Goal: Task Accomplishment & Management: Use online tool/utility

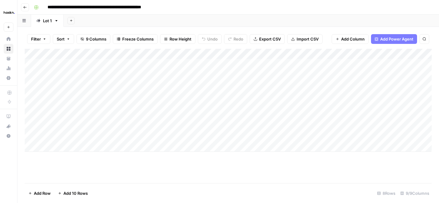
click at [213, 162] on div "Add Column" at bounding box center [228, 116] width 407 height 134
click at [23, 7] on icon "button" at bounding box center [25, 7] width 4 height 4
click at [113, 75] on div "Add Column" at bounding box center [228, 100] width 407 height 103
click at [117, 84] on div "Add Column" at bounding box center [228, 100] width 407 height 103
click at [157, 84] on div "Add Column" at bounding box center [228, 100] width 407 height 103
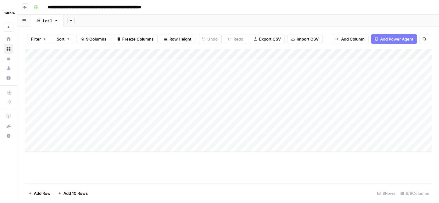
click at [182, 85] on div "Add Column" at bounding box center [228, 100] width 407 height 103
click at [325, 84] on div "Add Column" at bounding box center [228, 100] width 407 height 103
click at [328, 73] on div "Add Column" at bounding box center [228, 100] width 407 height 103
click at [328, 74] on div "Add Column" at bounding box center [228, 100] width 407 height 103
click at [253, 96] on div "Add Column" at bounding box center [228, 100] width 407 height 103
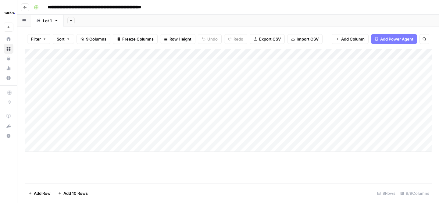
click at [334, 85] on div "Add Column" at bounding box center [228, 100] width 407 height 103
click at [263, 95] on div "Add Column" at bounding box center [228, 100] width 407 height 103
click at [25, 8] on icon "button" at bounding box center [25, 7] width 4 height 4
click at [109, 84] on div "Add Column" at bounding box center [228, 100] width 407 height 103
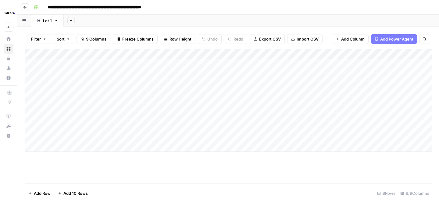
click at [153, 85] on div "Add Column" at bounding box center [228, 100] width 407 height 103
click at [187, 82] on div "Add Column" at bounding box center [228, 100] width 407 height 103
click at [111, 96] on div "Add Column" at bounding box center [228, 100] width 407 height 103
click at [154, 95] on div "Add Column" at bounding box center [228, 100] width 407 height 103
click at [192, 92] on div "Add Column" at bounding box center [228, 100] width 407 height 103
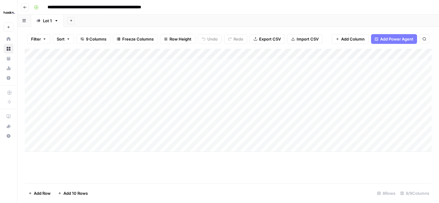
click at [155, 93] on div "Add Column" at bounding box center [228, 100] width 407 height 103
click at [155, 93] on body "**********" at bounding box center [219, 101] width 439 height 203
click at [99, 97] on div "Add Column" at bounding box center [228, 100] width 407 height 103
click at [107, 107] on div "Add Column" at bounding box center [228, 100] width 407 height 103
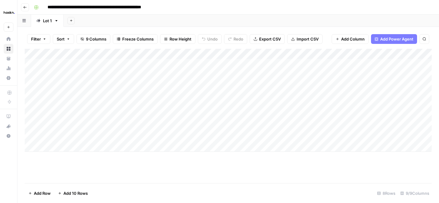
click at [146, 104] on div "Add Column" at bounding box center [228, 100] width 407 height 103
click at [189, 107] on div "Add Column" at bounding box center [228, 100] width 407 height 103
click at [102, 116] on div "Add Column" at bounding box center [228, 100] width 407 height 103
click at [159, 115] on div "Add Column" at bounding box center [228, 100] width 407 height 103
click at [192, 115] on div "Add Column" at bounding box center [228, 100] width 407 height 103
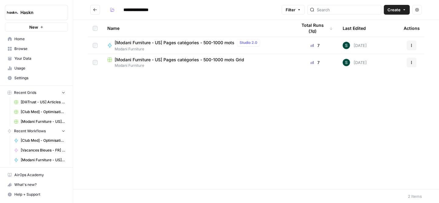
click at [147, 43] on span "[Modani Furniture - US] Pages catégories - 500-1000 mots" at bounding box center [175, 43] width 120 height 6
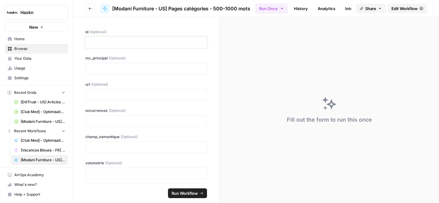
click at [129, 45] on p at bounding box center [146, 42] width 114 height 6
click at [109, 69] on p at bounding box center [146, 69] width 114 height 6
click at [118, 92] on p at bounding box center [146, 95] width 114 height 6
click at [132, 119] on p at bounding box center [146, 121] width 114 height 6
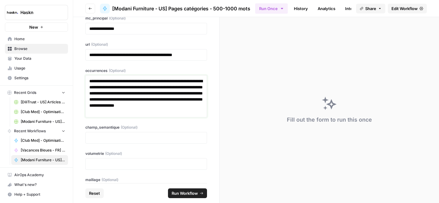
scroll to position [60, 0]
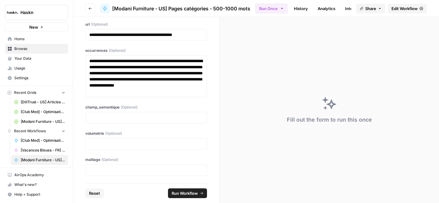
click at [107, 140] on div at bounding box center [146, 144] width 122 height 12
click at [113, 146] on p at bounding box center [146, 144] width 114 height 6
click at [186, 192] on span "Run Workflow" at bounding box center [185, 193] width 26 height 6
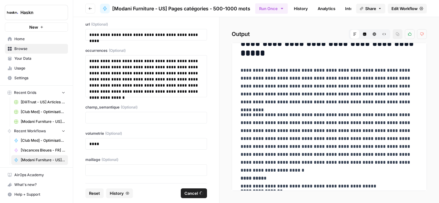
scroll to position [5432, 0]
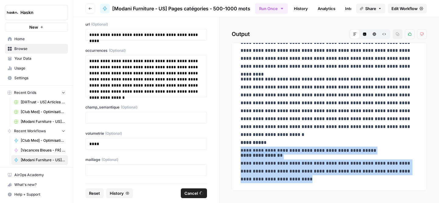
drag, startPoint x: 240, startPoint y: 143, endPoint x: 338, endPoint y: 178, distance: 103.5
copy div "**********"
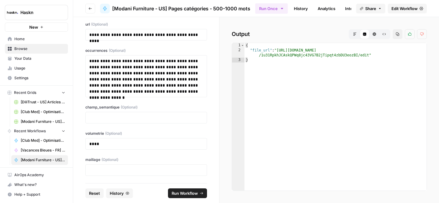
scroll to position [0, 0]
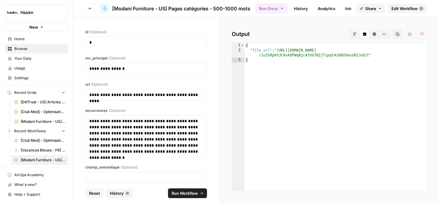
click at [136, 72] on div "**********" at bounding box center [146, 69] width 122 height 12
click at [136, 69] on p "**********" at bounding box center [146, 69] width 114 height 6
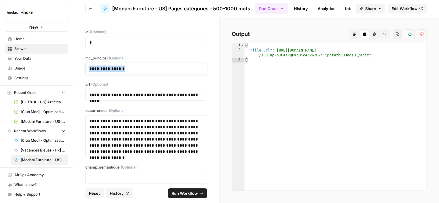
click at [136, 69] on p "**********" at bounding box center [146, 69] width 114 height 6
click at [98, 42] on p "*" at bounding box center [146, 42] width 114 height 6
click at [138, 98] on p "**********" at bounding box center [146, 95] width 114 height 6
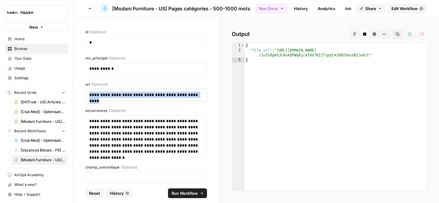
click at [138, 98] on p "**********" at bounding box center [146, 95] width 114 height 6
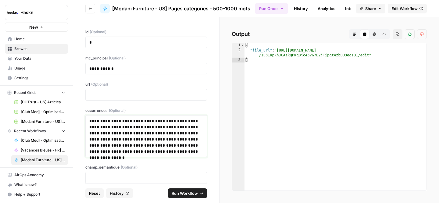
click at [140, 137] on p "**********" at bounding box center [146, 136] width 114 height 37
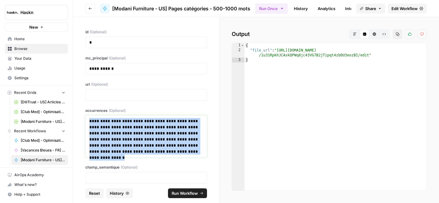
click at [140, 137] on p "**********" at bounding box center [146, 136] width 114 height 37
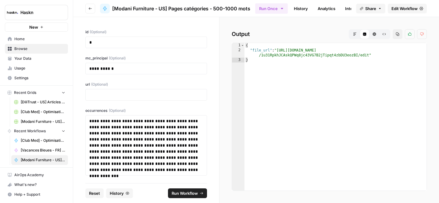
click at [122, 91] on div at bounding box center [146, 95] width 122 height 12
click at [121, 96] on p at bounding box center [146, 95] width 114 height 6
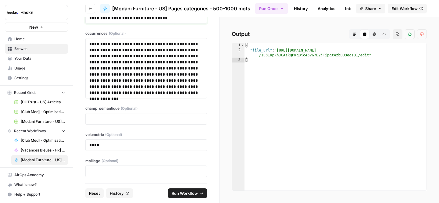
scroll to position [78, 0]
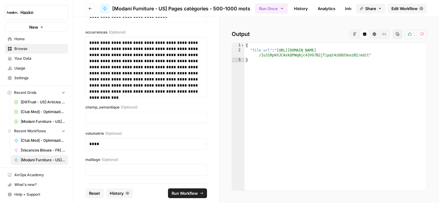
click at [188, 193] on span "Run Workflow" at bounding box center [185, 193] width 26 height 6
type textarea "**********"
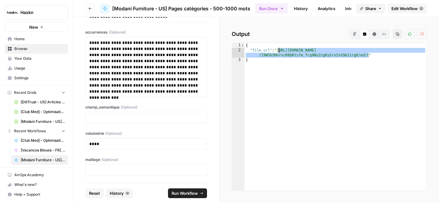
drag, startPoint x: 369, startPoint y: 54, endPoint x: 279, endPoint y: 48, distance: 90.2
click at [279, 48] on div "{ "file_url" : "https://docs.google.com/document/d /19WSkSMnrncR8QKts7m_fcq9NsZ…" at bounding box center [336, 121] width 182 height 157
click at [377, 34] on button "HTML Viewer" at bounding box center [375, 34] width 10 height 10
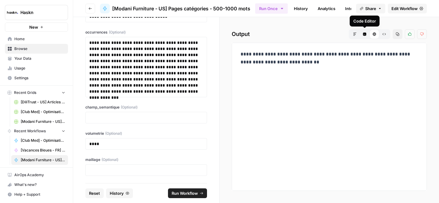
click at [355, 34] on icon "button" at bounding box center [354, 34] width 3 height 3
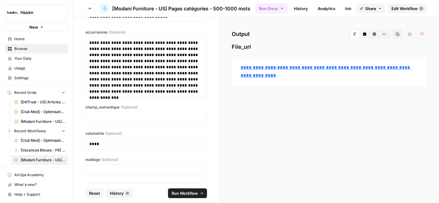
click at [385, 34] on icon "button" at bounding box center [384, 34] width 4 height 4
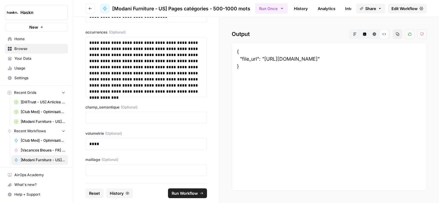
click at [373, 34] on icon "button" at bounding box center [374, 34] width 3 height 3
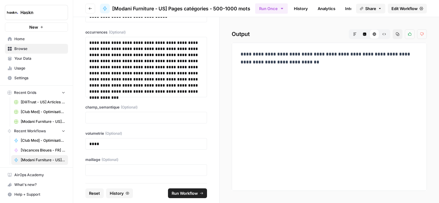
click at [395, 11] on span "Edit Workflow" at bounding box center [405, 8] width 26 height 6
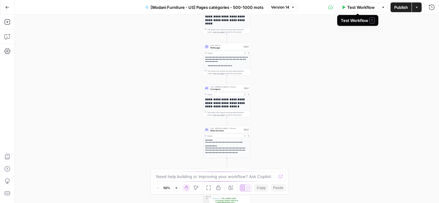
click at [356, 9] on span "Test Workflow" at bounding box center [360, 7] width 27 height 6
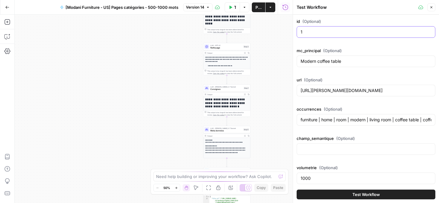
click at [317, 32] on input "1" at bounding box center [366, 32] width 131 height 6
type input "4"
click at [412, 93] on input "https://modani.com/collections/coffee-side-tables" at bounding box center [366, 91] width 131 height 6
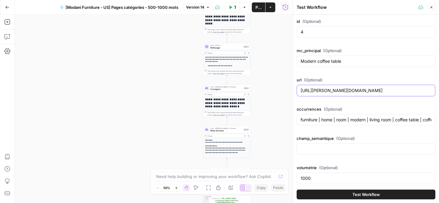
click at [412, 93] on input "https://modani.com/collections/coffee-side-tables" at bounding box center [366, 91] width 131 height 6
paste input "beds"
type input "https://modani.com/collections/beds"
drag, startPoint x: 350, startPoint y: 62, endPoint x: 318, endPoint y: 62, distance: 31.4
click at [318, 62] on input "Modern coffee table" at bounding box center [366, 61] width 131 height 6
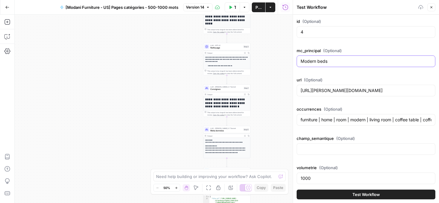
type input "Modern beds"
click at [332, 121] on input "furniture | home | room | modern | living room | coffee table | coffee | tables…" at bounding box center [366, 120] width 131 height 6
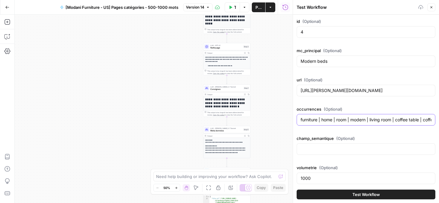
paste input "wood | platform | furniture | storage | beds | bedroom | new | modern | design …"
type input "wood | platform | furniture | storage | beds | bedroom | new | modern | design …"
click at [356, 193] on span "Test Workflow" at bounding box center [366, 195] width 27 height 6
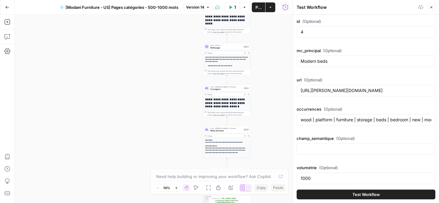
click at [363, 193] on span "Test Workflow" at bounding box center [366, 195] width 27 height 6
click at [366, 194] on span "Test Workflow" at bounding box center [366, 195] width 27 height 6
click at [371, 196] on span "Test Workflow" at bounding box center [366, 195] width 27 height 6
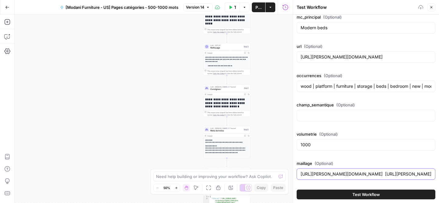
click at [345, 176] on input "https://modani.com/ https://modani.com/products/angelica-coffee-table-white?var…" at bounding box center [366, 174] width 131 height 6
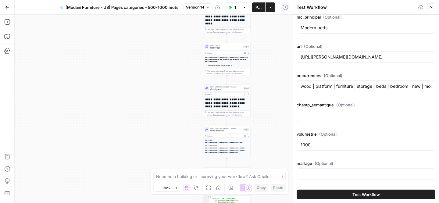
click at [348, 195] on button "Test Workflow" at bounding box center [366, 195] width 139 height 10
click at [230, 149] on p "**********" at bounding box center [227, 149] width 44 height 9
click at [231, 131] on span "Meta données" at bounding box center [226, 130] width 32 height 3
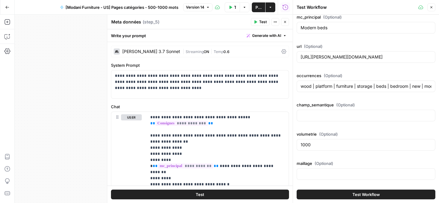
click at [224, 193] on button "Test" at bounding box center [200, 195] width 178 height 10
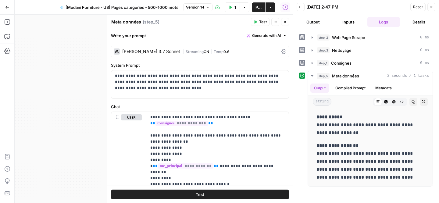
click at [416, 6] on span "Reset" at bounding box center [418, 6] width 10 height 5
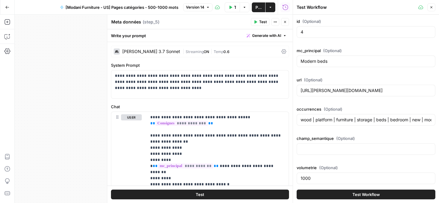
click at [324, 193] on button "Test Workflow" at bounding box center [366, 195] width 139 height 10
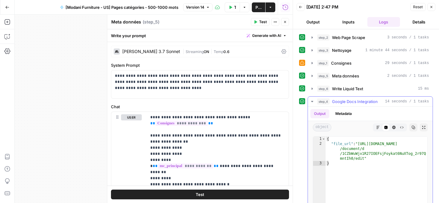
click at [355, 102] on span "Google Docs Integration" at bounding box center [355, 101] width 46 height 6
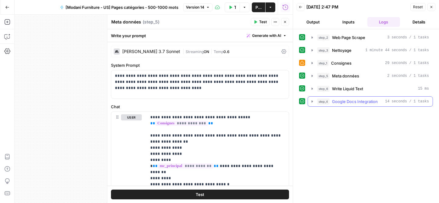
click at [355, 102] on span "Google Docs Integration" at bounding box center [355, 101] width 46 height 6
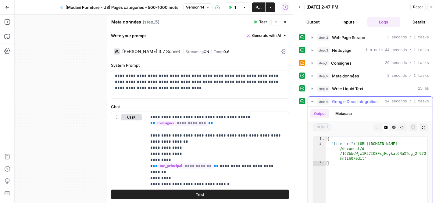
type textarea "**********"
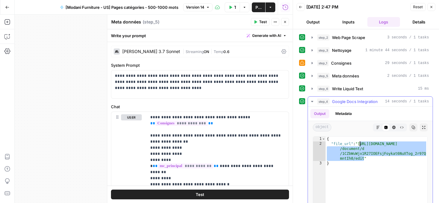
drag, startPoint x: 364, startPoint y: 159, endPoint x: 361, endPoint y: 144, distance: 15.5
click at [361, 144] on div "{ "file_url" : "https://docs.google.com /document/d /1CZbWuWjx1R27IOEFsjFoykat6…" at bounding box center [377, 202] width 102 height 130
click at [255, 192] on button "Test" at bounding box center [200, 195] width 178 height 10
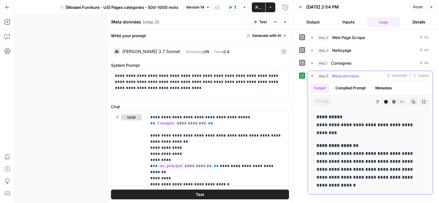
drag, startPoint x: 330, startPoint y: 132, endPoint x: 315, endPoint y: 127, distance: 15.8
click at [315, 127] on div "**********" at bounding box center [370, 151] width 115 height 81
copy p "**********"
drag, startPoint x: 317, startPoint y: 153, endPoint x: 350, endPoint y: 184, distance: 45.7
click at [350, 184] on p "**********" at bounding box center [371, 166] width 108 height 48
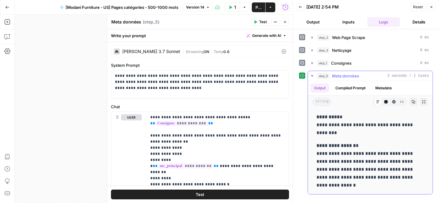
copy p "**********"
click at [417, 5] on span "Reset" at bounding box center [418, 6] width 10 height 5
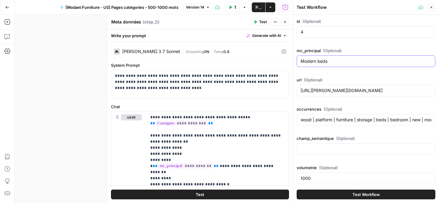
click at [335, 62] on input "Modern beds" at bounding box center [366, 61] width 131 height 6
paste input "dining table"
type input "Modern dining tables"
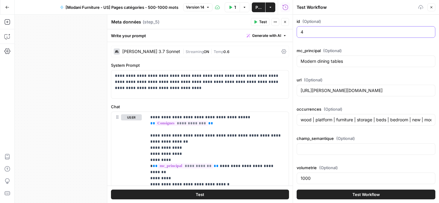
click at [315, 32] on input "4" at bounding box center [366, 32] width 131 height 6
type input "5"
click at [384, 92] on input "https://modani.com/collections/beds" at bounding box center [366, 91] width 131 height 6
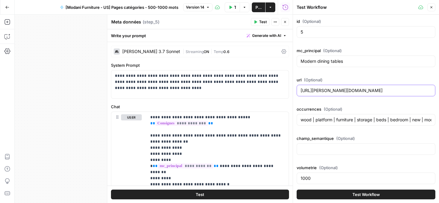
paste input "dining-table"
type input "https://modani.com/collections/dining-tables"
click at [323, 122] on input "wood | platform | furniture | storage | beds | bedroom | new | modern | design …" at bounding box center [366, 120] width 131 height 6
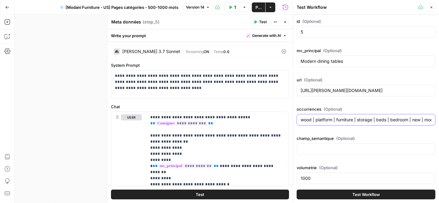
click at [323, 122] on input "wood | platform | furniture | storage | beds | bedroom | new | modern | design …" at bounding box center [366, 120] width 131 height 6
paste input "home | kitchen | new | dining | modern | table | outdoor | furniture | storage …"
type input "home | kitchen | new | dining | modern | table | outdoor | furniture | storage …"
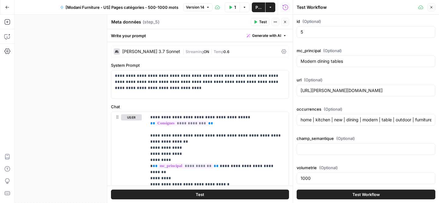
click at [244, 195] on button "Test" at bounding box center [200, 195] width 178 height 10
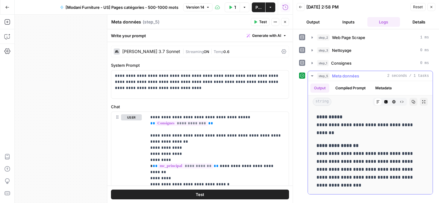
drag, startPoint x: 335, startPoint y: 133, endPoint x: 317, endPoint y: 125, distance: 19.4
click at [317, 125] on p "**********" at bounding box center [371, 125] width 108 height 24
copy p "**********"
drag, startPoint x: 345, startPoint y: 185, endPoint x: 316, endPoint y: 153, distance: 43.2
click at [316, 153] on div "**********" at bounding box center [370, 151] width 115 height 81
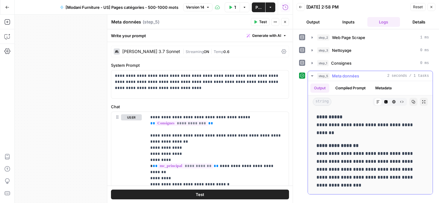
copy p "**********"
click at [417, 4] on span "Reset" at bounding box center [418, 6] width 10 height 5
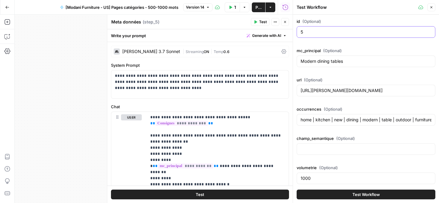
click at [312, 31] on input "5" at bounding box center [366, 32] width 131 height 6
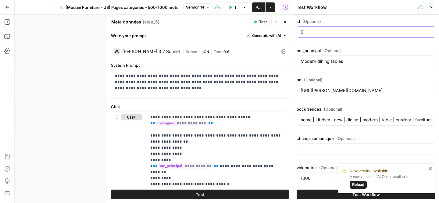
type input "6"
click at [356, 61] on input "Modern dining tables" at bounding box center [366, 61] width 131 height 6
paste input "outdoor furniture"
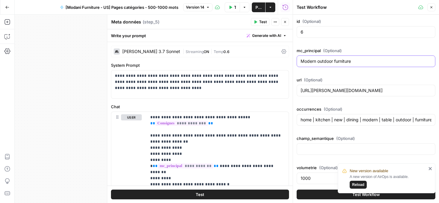
type input "Modern outdoor furniture"
click at [404, 92] on input "https://modani.com/collections/dining-tables" at bounding box center [366, 91] width 131 height 6
paste input "outdoor"
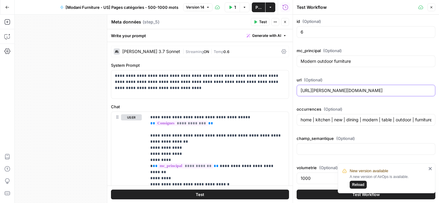
type input "https://modani.com/collections/outdoor"
click at [351, 118] on input "home | kitchen | new | dining | modern | table | outdoor | furniture | storage …" at bounding box center [366, 120] width 131 height 6
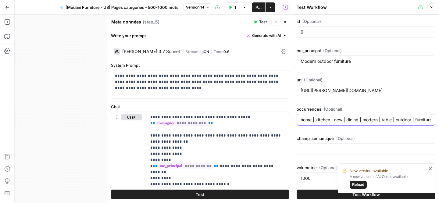
paste input "outdoor | new | sofas | dining | furniture | side tables | chairs | fabric | co…"
type input "outdoor | new | sofas | dining | furniture | side tables | chairs | fabric | co…"
click at [431, 168] on icon "close" at bounding box center [430, 168] width 3 height 3
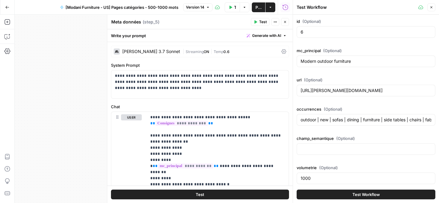
click at [265, 192] on button "Test" at bounding box center [200, 195] width 178 height 10
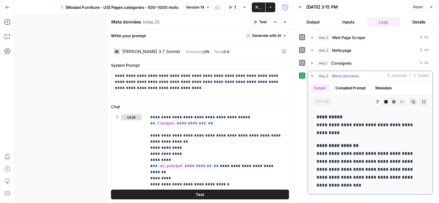
click at [321, 137] on div "**********" at bounding box center [370, 151] width 115 height 81
click at [235, 190] on button "Test" at bounding box center [200, 195] width 178 height 10
click at [416, 7] on span "Reset" at bounding box center [418, 6] width 10 height 5
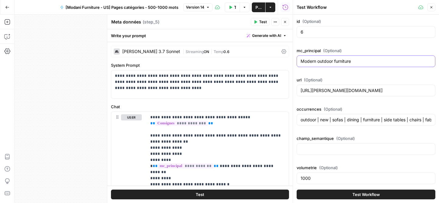
click at [356, 63] on input "Modern outdoor furniture" at bounding box center [366, 61] width 131 height 6
click at [366, 195] on span "Test Workflow" at bounding box center [366, 195] width 27 height 6
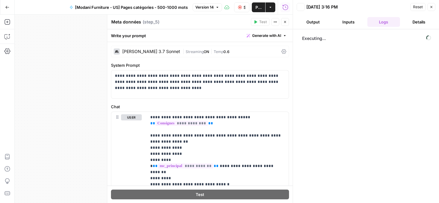
click at [372, 194] on div "Executing..." at bounding box center [366, 116] width 134 height 168
click at [242, 8] on icon "button" at bounding box center [240, 7] width 4 height 4
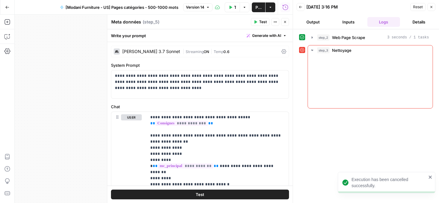
click at [251, 196] on button "Test" at bounding box center [200, 195] width 178 height 10
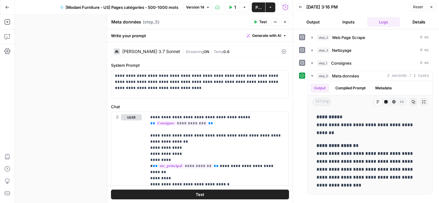
click at [418, 6] on span "Reset" at bounding box center [418, 6] width 10 height 5
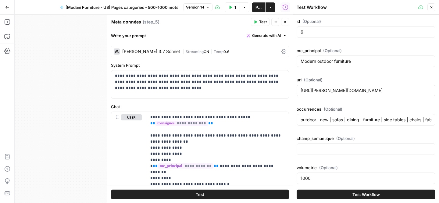
click at [249, 192] on button "Test" at bounding box center [200, 195] width 178 height 10
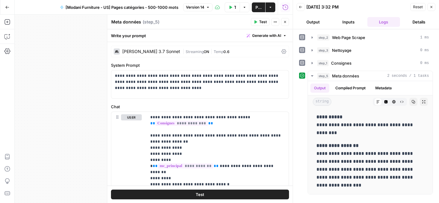
click at [7, 8] on icon "button" at bounding box center [7, 7] width 4 height 4
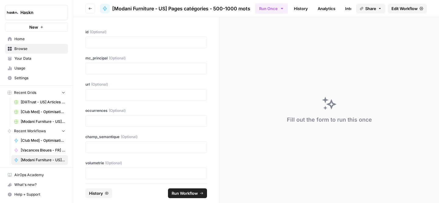
click at [411, 8] on span "Edit Workflow" at bounding box center [405, 8] width 26 height 6
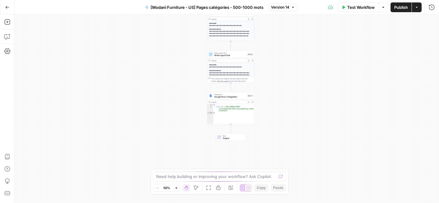
click at [322, 86] on div "**********" at bounding box center [227, 109] width 424 height 188
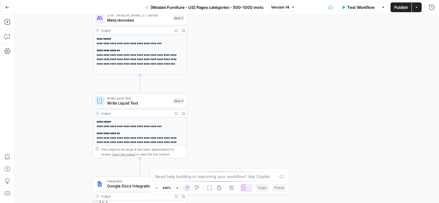
drag, startPoint x: 254, startPoint y: 60, endPoint x: 254, endPoint y: 141, distance: 81.1
click at [254, 140] on div "**********" at bounding box center [227, 109] width 424 height 188
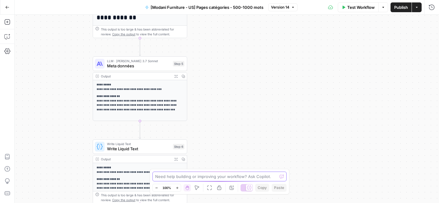
drag, startPoint x: 254, startPoint y: 141, endPoint x: 254, endPoint y: 185, distance: 44.2
click at [254, 185] on body "**********" at bounding box center [219, 101] width 439 height 203
click at [148, 66] on span "Meta données" at bounding box center [138, 66] width 63 height 6
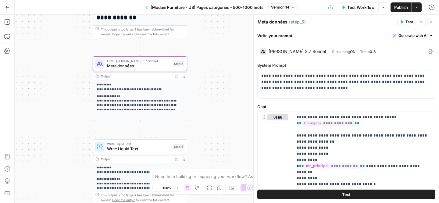
click at [349, 196] on span "Test" at bounding box center [346, 195] width 9 height 6
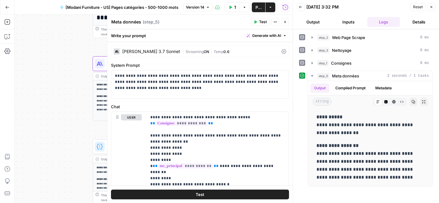
click at [416, 5] on span "Reset" at bounding box center [418, 6] width 10 height 5
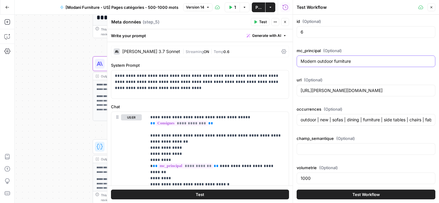
click at [362, 62] on input "Modern outdoor furniture" at bounding box center [366, 61] width 131 height 6
click at [357, 197] on span "Test Workflow" at bounding box center [366, 195] width 27 height 6
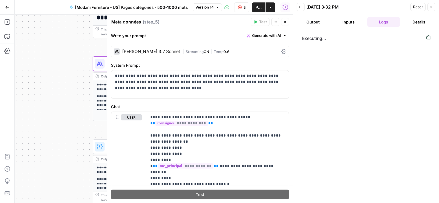
click at [345, 23] on button "Inputs" at bounding box center [348, 22] width 33 height 10
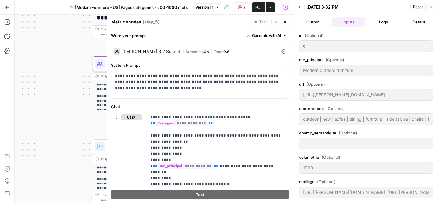
click at [316, 27] on header "Back 08/28/25 at 3:32 PM Reset Close Output Inputs Logs Details" at bounding box center [366, 14] width 146 height 29
click at [316, 21] on button "Output" at bounding box center [313, 22] width 33 height 10
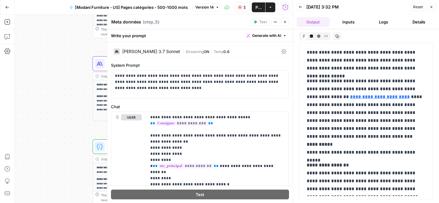
scroll to position [6976, 0]
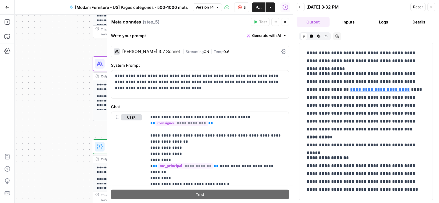
drag, startPoint x: 306, startPoint y: 150, endPoint x: 374, endPoint y: 195, distance: 81.4
copy div "**********"
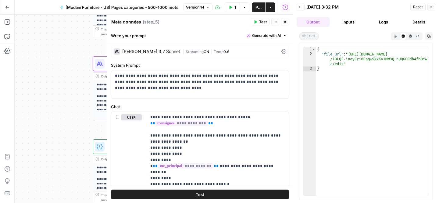
click at [419, 9] on span "Reset" at bounding box center [418, 6] width 10 height 5
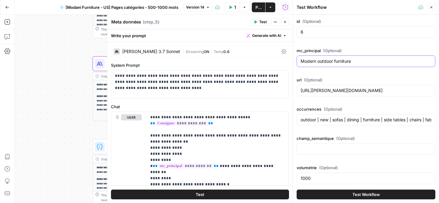
click at [363, 58] on input "Modern outdoor furniture" at bounding box center [366, 61] width 131 height 6
click at [363, 59] on input "Modern outdoor furniture" at bounding box center [366, 61] width 131 height 6
paste input "sofa"
type input "Modern sofa"
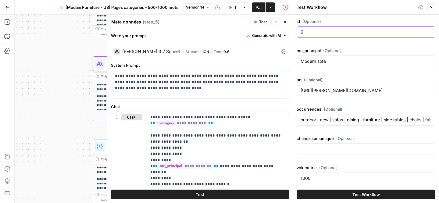
click at [315, 31] on input "6" at bounding box center [366, 32] width 131 height 6
type input "7"
click at [411, 90] on input "https://modani.com/collections/outdoor" at bounding box center [366, 91] width 131 height 6
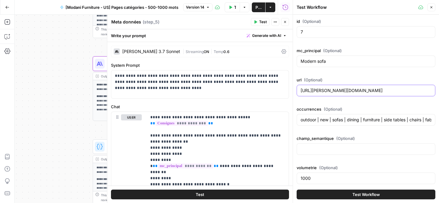
paste input "sofas"
type input "https://modani.com/collections/sofas"
click at [332, 119] on input "outdoor | new | sofas | dining | furniture | side tables | chairs | fabric | co…" at bounding box center [366, 120] width 131 height 6
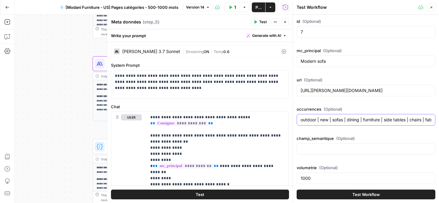
click at [332, 119] on input "outdoor | new | sofas | dining | furniture | side tables | chairs | fabric | co…" at bounding box center [366, 120] width 131 height 6
paste input "room | sofas | furniture | living room | lounge | style | modern | design | sof…"
type input "room | sofas | furniture | living room | lounge | style | modern | design | sof…"
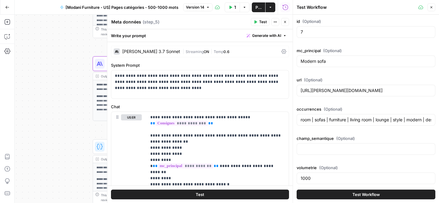
click at [260, 193] on button "Test" at bounding box center [200, 195] width 178 height 10
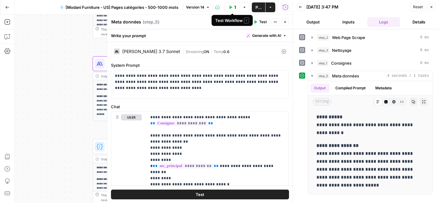
click at [233, 7] on button "Test Workflow" at bounding box center [232, 7] width 15 height 10
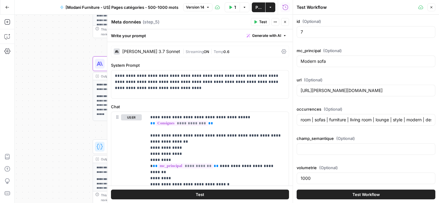
click at [374, 202] on div "Test Workflow" at bounding box center [366, 194] width 139 height 17
click at [374, 197] on span "Test Workflow" at bounding box center [366, 195] width 27 height 6
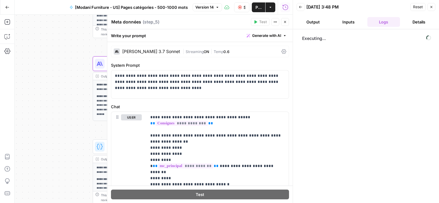
click at [238, 9] on button "Stop Run" at bounding box center [241, 7] width 15 height 10
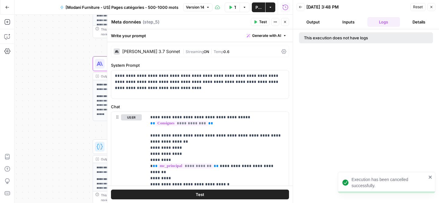
click at [227, 194] on button "Test" at bounding box center [200, 195] width 178 height 10
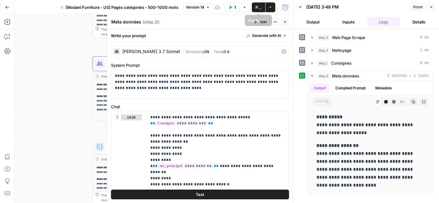
click at [256, 4] on span "Publish" at bounding box center [259, 7] width 6 height 6
click at [234, 192] on button "Test" at bounding box center [200, 195] width 178 height 10
click at [344, 132] on p "**********" at bounding box center [371, 125] width 108 height 24
click at [208, 192] on button "Test" at bounding box center [200, 195] width 178 height 10
click at [252, 194] on button "Test" at bounding box center [200, 195] width 178 height 10
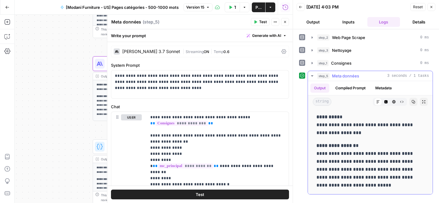
click at [335, 128] on p "**********" at bounding box center [371, 125] width 108 height 24
click at [303, 19] on button "Output" at bounding box center [313, 22] width 33 height 10
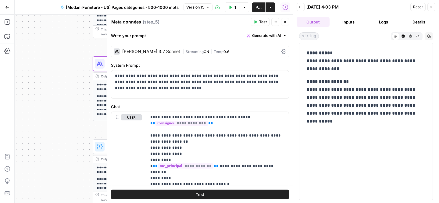
click at [326, 87] on p "**********" at bounding box center [366, 102] width 119 height 48
click at [215, 148] on p "**********" at bounding box center [217, 178] width 135 height 128
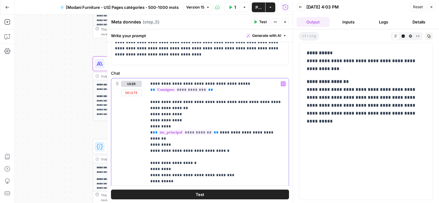
scroll to position [42, 0]
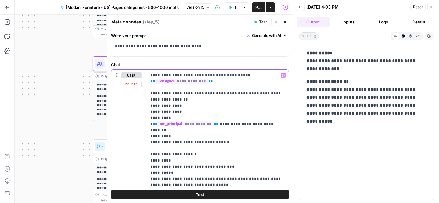
click at [147, 93] on div "**********" at bounding box center [218, 136] width 142 height 133
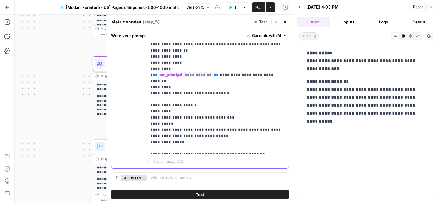
scroll to position [92, 0]
click at [200, 137] on p "**********" at bounding box center [217, 87] width 135 height 128
copy p "**********"
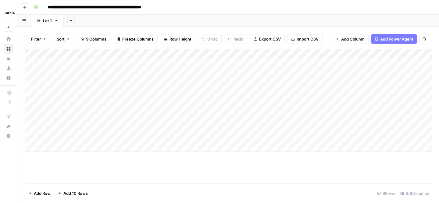
click at [111, 125] on div "Add Column" at bounding box center [228, 100] width 407 height 103
click at [157, 127] on div "Add Column" at bounding box center [228, 100] width 407 height 103
click at [184, 123] on div "Add Column" at bounding box center [228, 100] width 407 height 103
